Goal: Information Seeking & Learning: Find specific fact

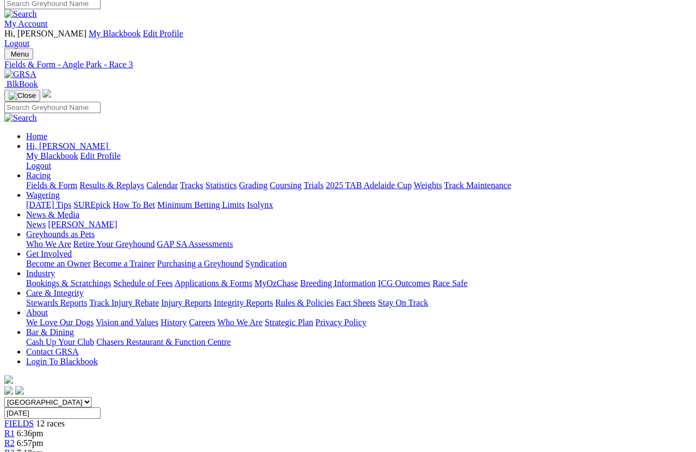
scroll to position [7, 0]
click at [237, 180] on link "Statistics" at bounding box center [221, 184] width 32 height 9
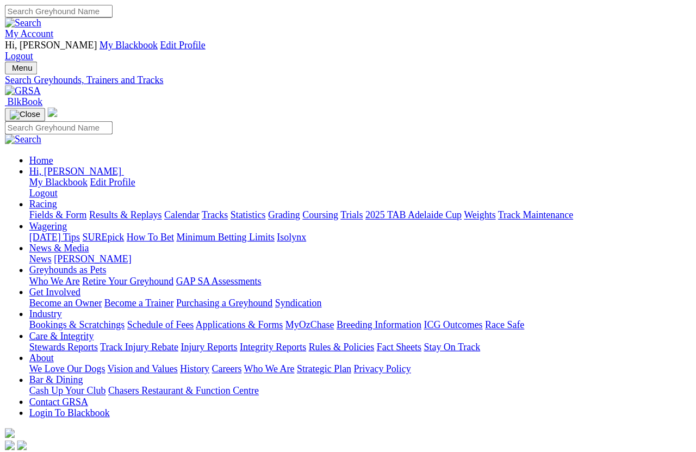
scroll to position [8, 0]
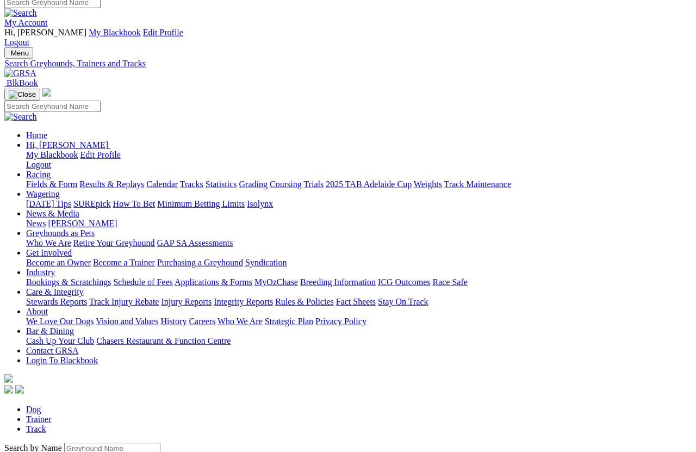
click at [87, 402] on input "Search by Greyhound name" at bounding box center [112, 447] width 96 height 11
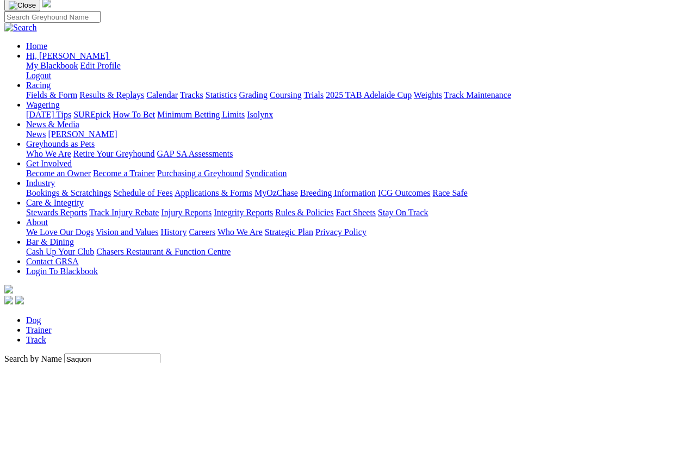
scroll to position [97, 0]
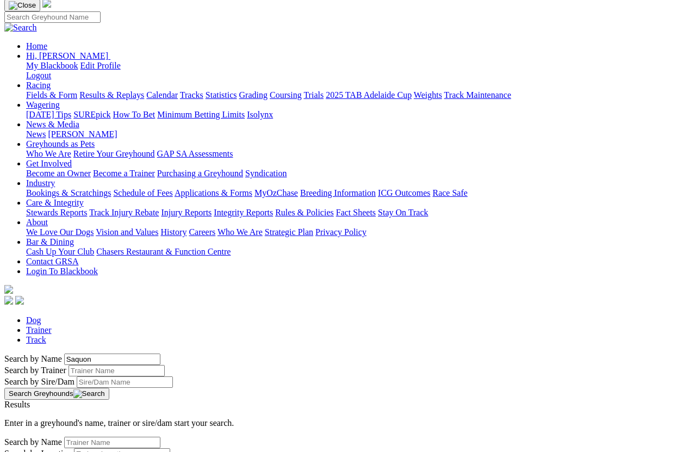
type input "Saquon"
click at [109, 387] on button "Search Greyhounds" at bounding box center [56, 393] width 105 height 12
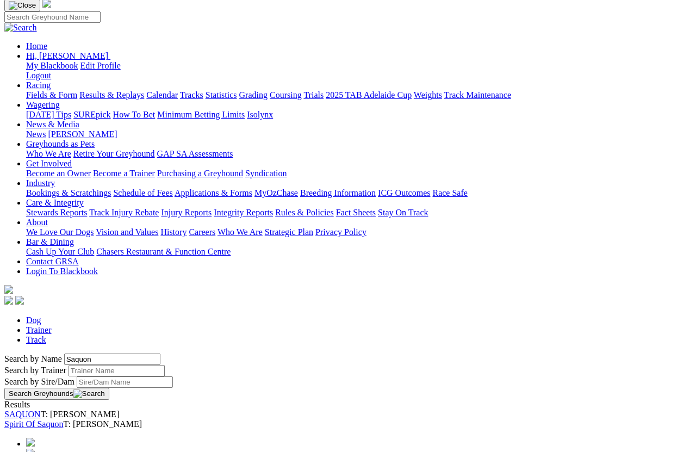
click at [41, 402] on link "SAQUON" at bounding box center [22, 413] width 36 height 9
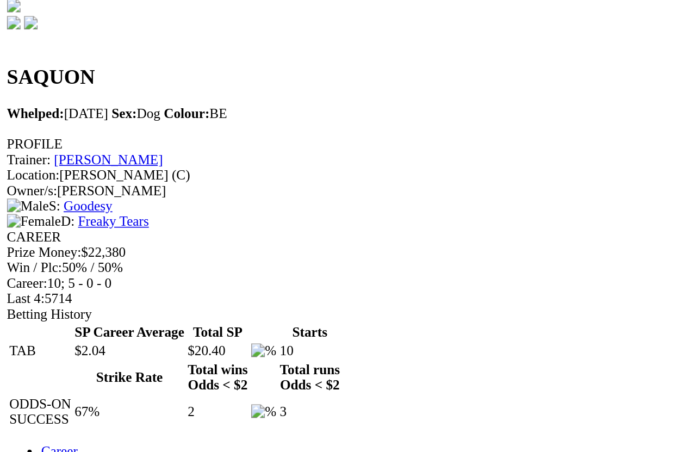
scroll to position [245, 0]
